Goal: Task Accomplishment & Management: Manage account settings

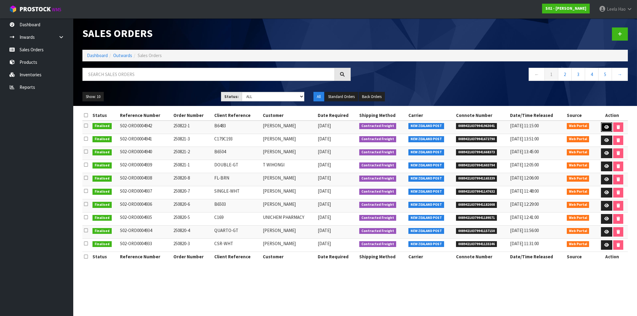
click at [607, 128] on icon at bounding box center [607, 127] width 5 height 4
click at [606, 127] on icon at bounding box center [607, 127] width 5 height 4
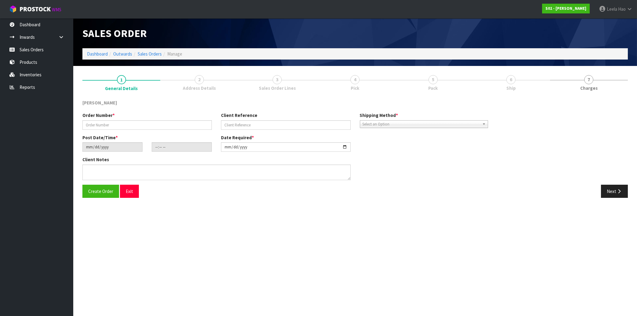
type input "250822-1"
type input "B6483"
type input "[DATE]"
type input "23:37:00.000"
type input "[DATE]"
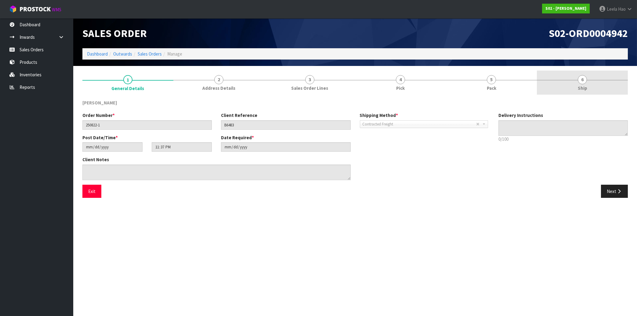
click at [583, 84] on span "6" at bounding box center [582, 79] width 9 height 9
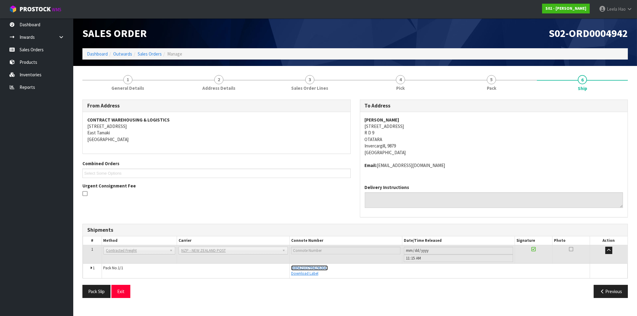
click at [319, 269] on span "00894210379941963041" at bounding box center [309, 267] width 37 height 5
click at [34, 75] on link "Inventories" at bounding box center [36, 74] width 73 height 13
click at [31, 72] on link "Inventories" at bounding box center [36, 74] width 73 height 13
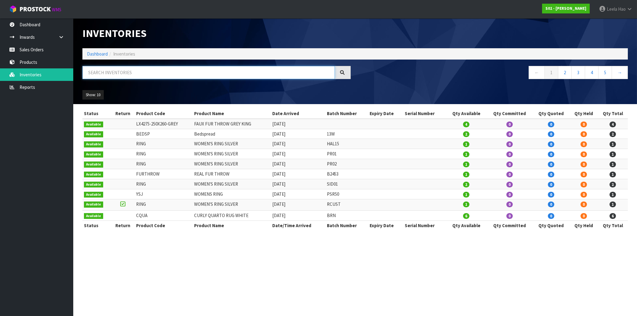
click at [137, 74] on input "text" at bounding box center [208, 72] width 253 height 13
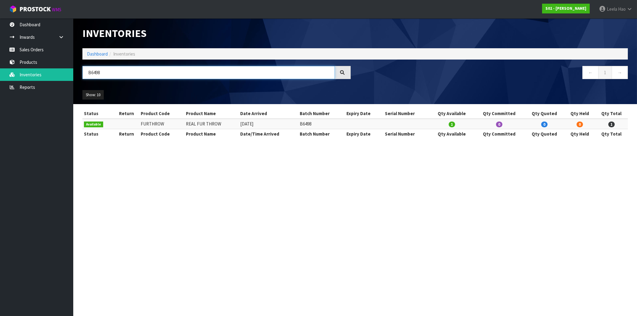
type input "B6498"
click at [39, 52] on link "Sales Orders" at bounding box center [36, 49] width 73 height 13
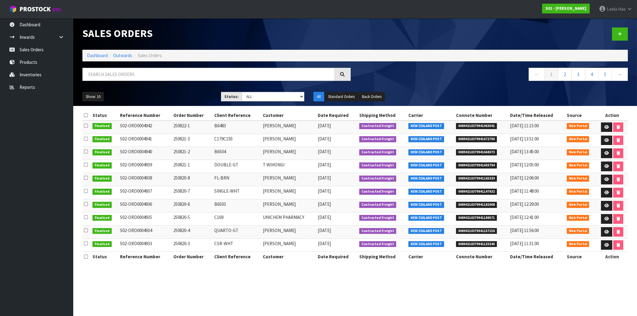
click at [468, 164] on span "00894210379941603794" at bounding box center [476, 165] width 41 height 6
copy span "00894210379941603794"
click at [464, 151] on span "00894210379941668373" at bounding box center [476, 152] width 41 height 6
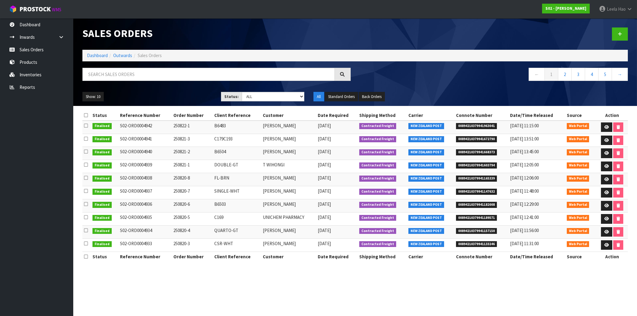
click at [476, 140] on span "00894210379941672790" at bounding box center [476, 139] width 41 height 6
